Goal: Find specific page/section: Find specific page/section

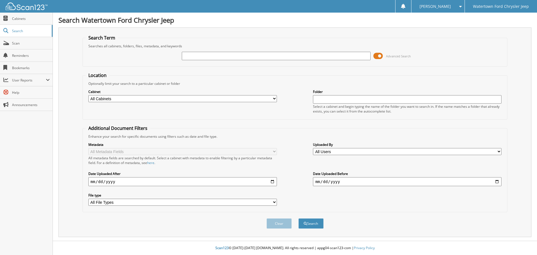
click at [379, 55] on span at bounding box center [378, 56] width 10 height 8
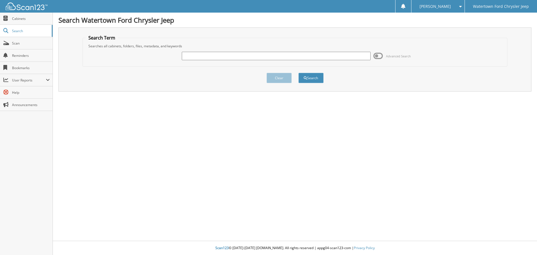
click at [352, 55] on input "text" at bounding box center [276, 56] width 189 height 8
type input "104323"
click at [298, 73] on button "Search" at bounding box center [310, 78] width 25 height 10
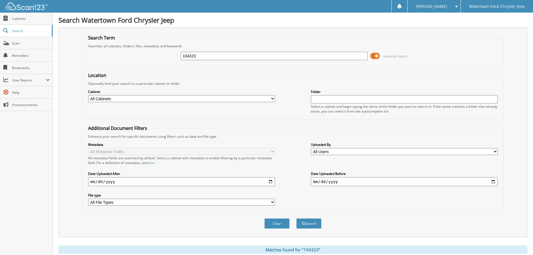
click at [381, 55] on span "Advanced Search" at bounding box center [388, 56] width 37 height 8
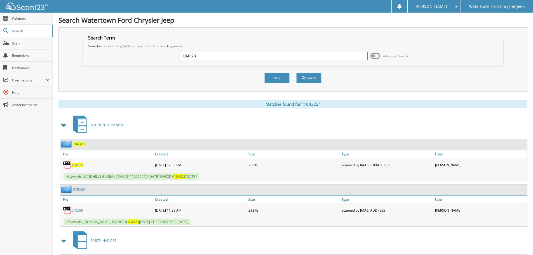
click at [78, 165] on span "104323" at bounding box center [77, 164] width 12 height 5
